Goal: Find specific page/section: Find specific page/section

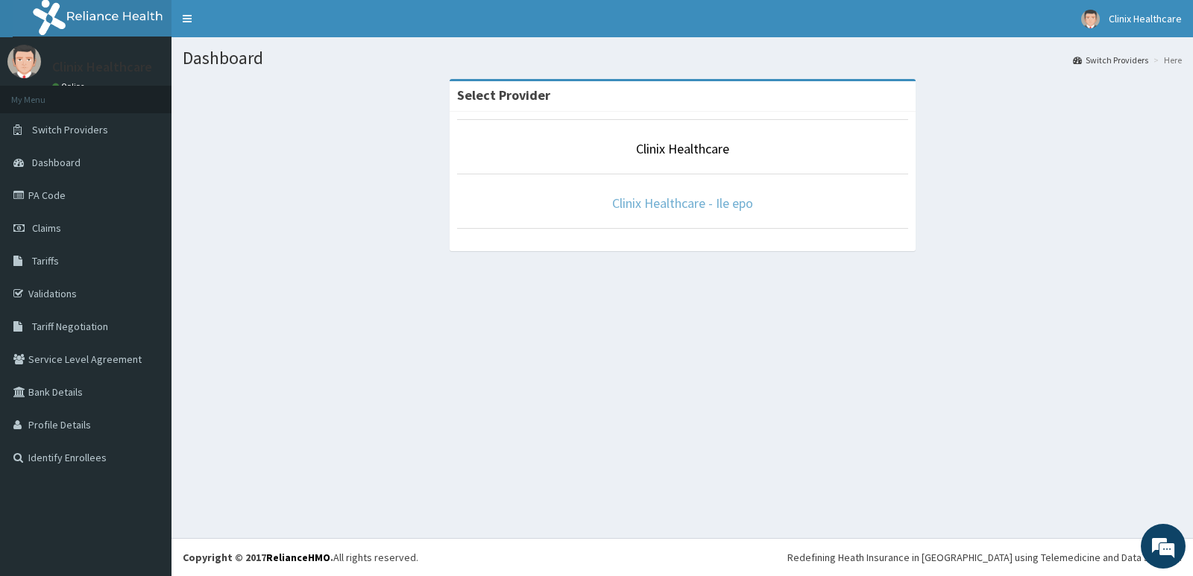
click at [726, 207] on link "Clinix Healthcare - Ile epo" at bounding box center [682, 203] width 141 height 17
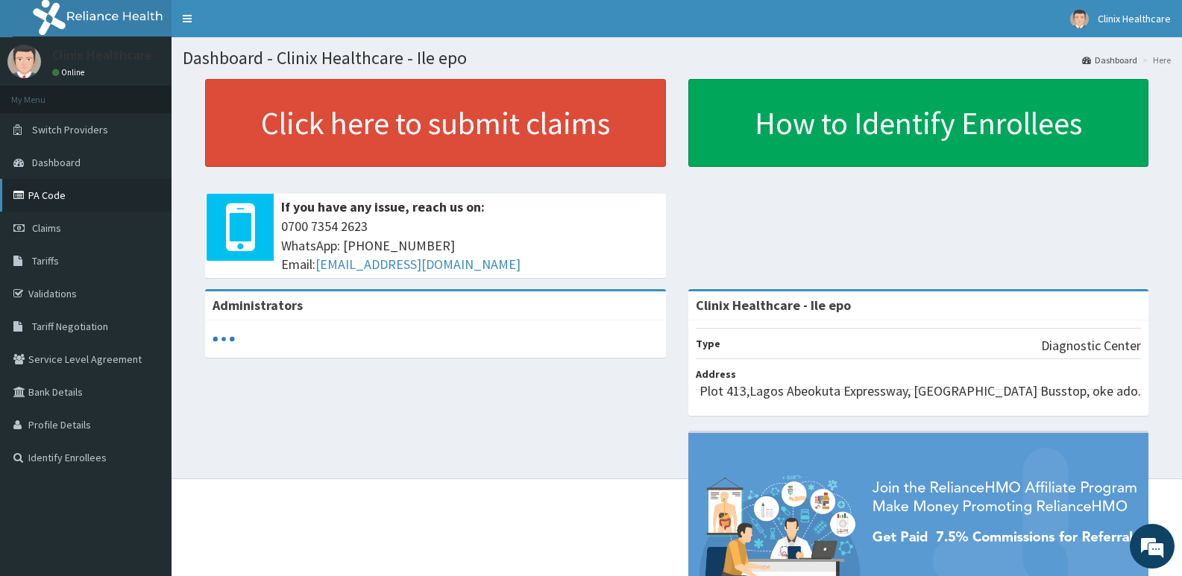
click at [66, 190] on link "PA Code" at bounding box center [85, 195] width 171 height 33
